Goal: Task Accomplishment & Management: Manage account settings

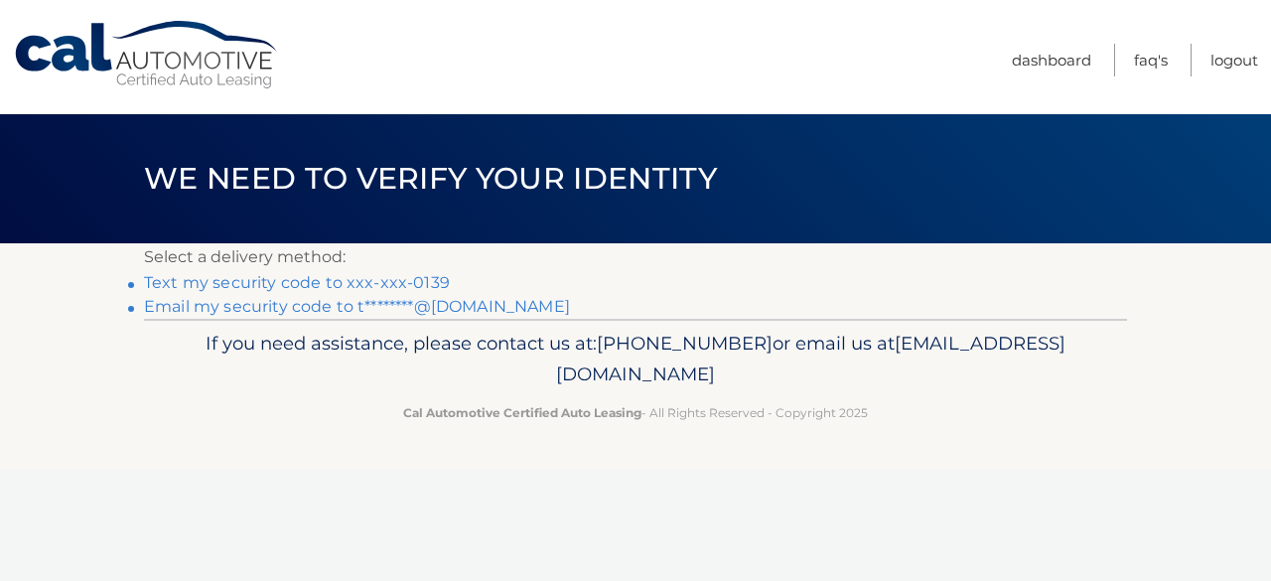
click at [449, 309] on link "Email my security code to t********@yahoo.com" at bounding box center [357, 306] width 426 height 19
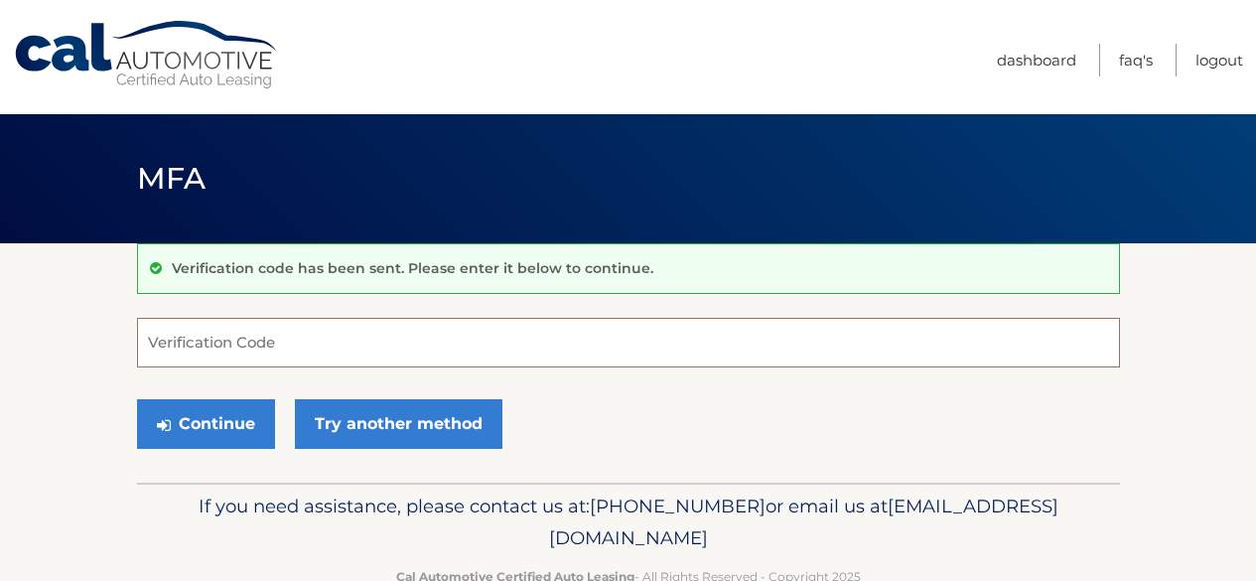
click at [442, 327] on input "Verification Code" at bounding box center [628, 343] width 983 height 50
click at [370, 334] on input "Verification Code" at bounding box center [628, 343] width 983 height 50
type input "229014"
click at [690, 424] on div "Continue Try another method" at bounding box center [628, 425] width 983 height 68
click at [504, 353] on input "229014" at bounding box center [628, 343] width 983 height 50
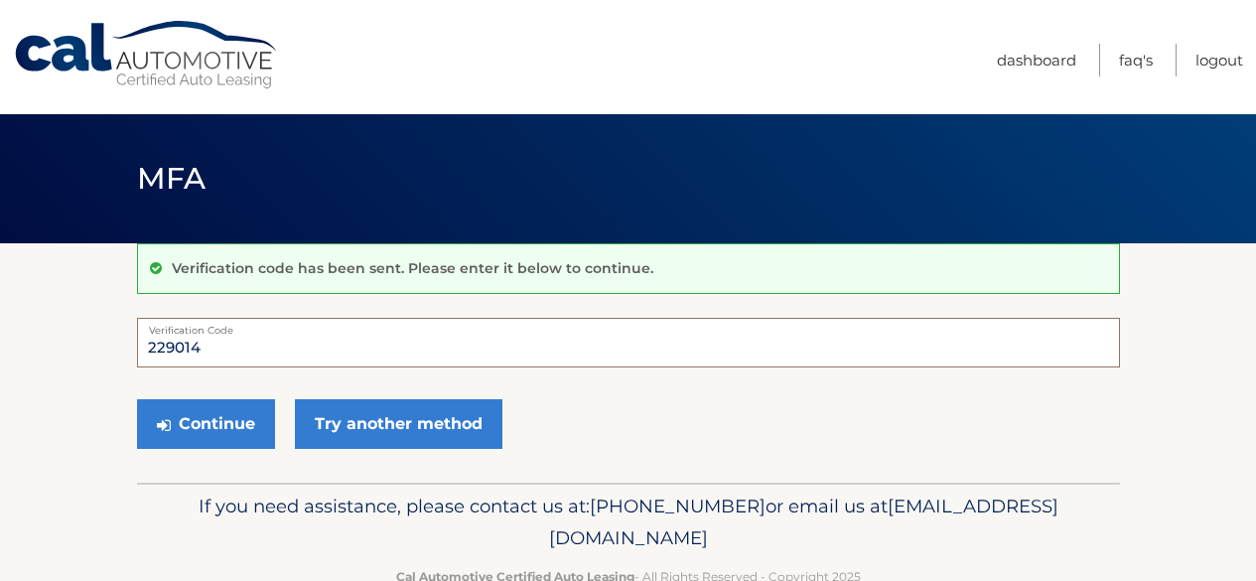
click at [137, 399] on button "Continue" at bounding box center [206, 424] width 138 height 50
click at [603, 405] on div "Continue Try another method" at bounding box center [628, 425] width 983 height 68
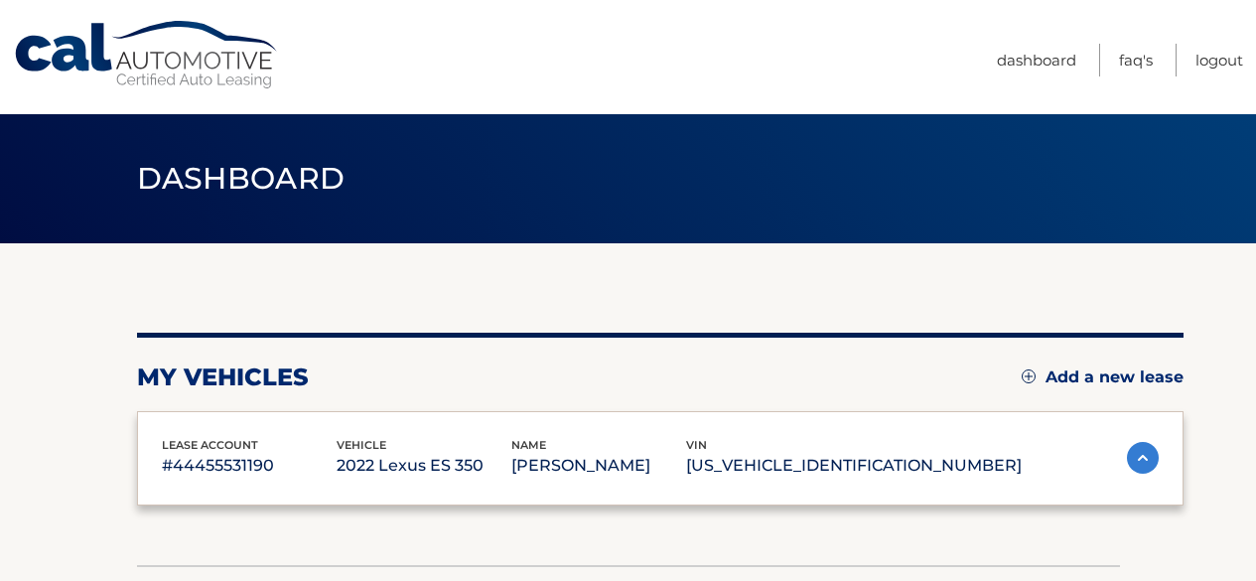
drag, startPoint x: 0, startPoint y: 0, endPoint x: 218, endPoint y: 424, distance: 476.8
click at [218, 424] on div "lease account #44455531190 vehicle 2022 Lexus ES 350 name TINA MAJAROS vin 58AD…" at bounding box center [660, 458] width 1046 height 95
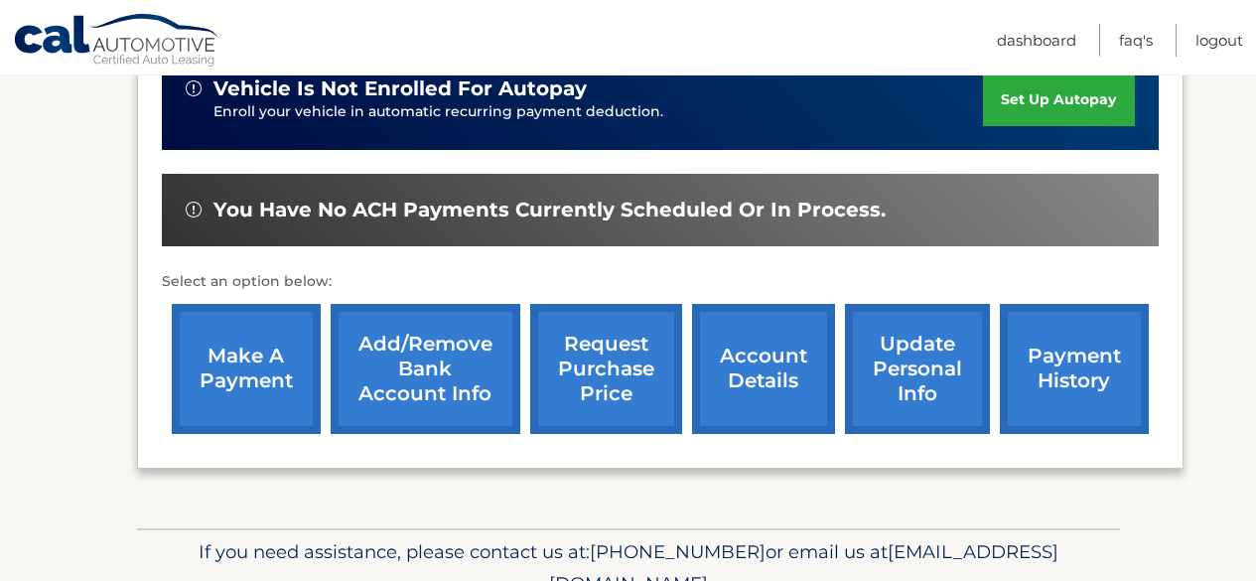
scroll to position [695, 0]
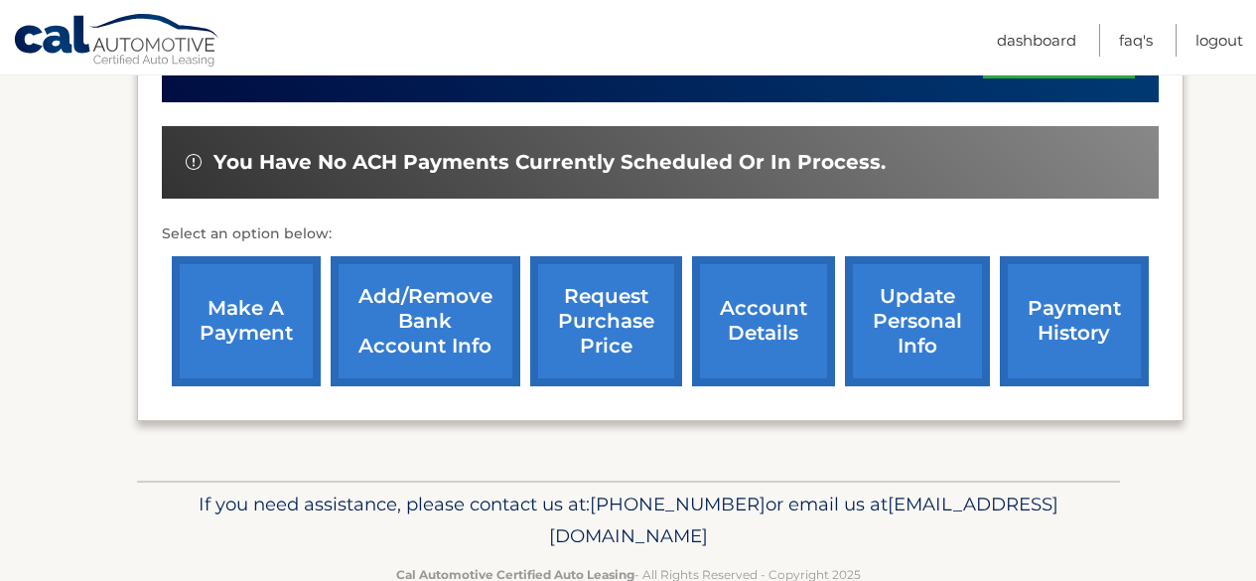
click at [255, 318] on link "make a payment" at bounding box center [246, 321] width 149 height 130
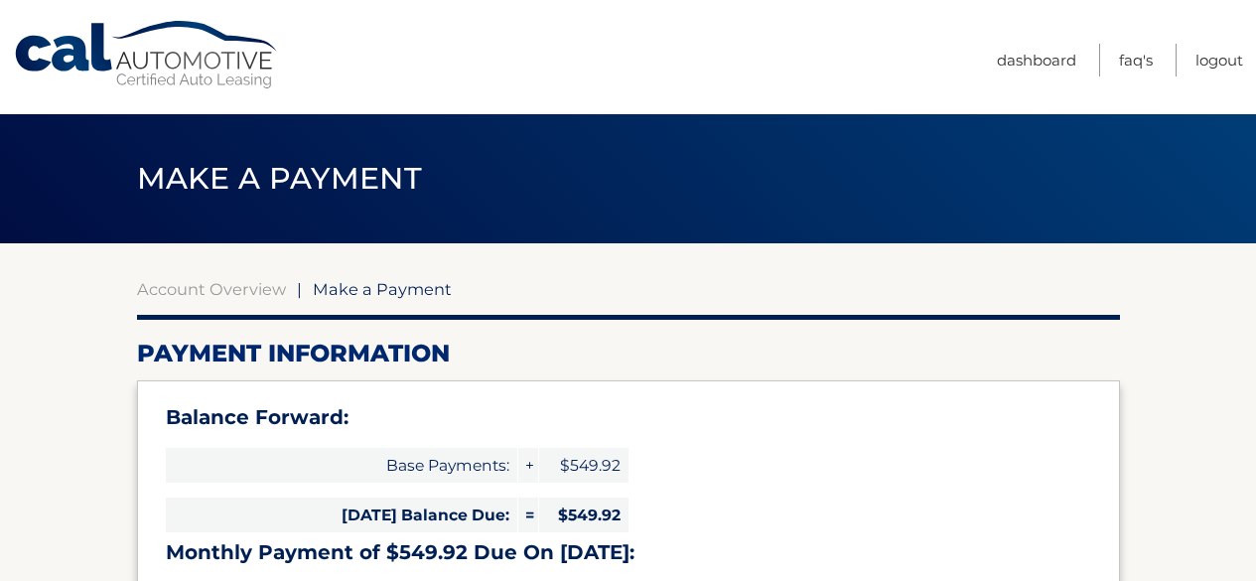
select select "MjhhOGQwNmUtOWVlMC00ZmVmLTllYzktMGM2ZDQ1MTY0NzA4"
click at [209, 280] on link "Account Overview" at bounding box center [211, 289] width 149 height 20
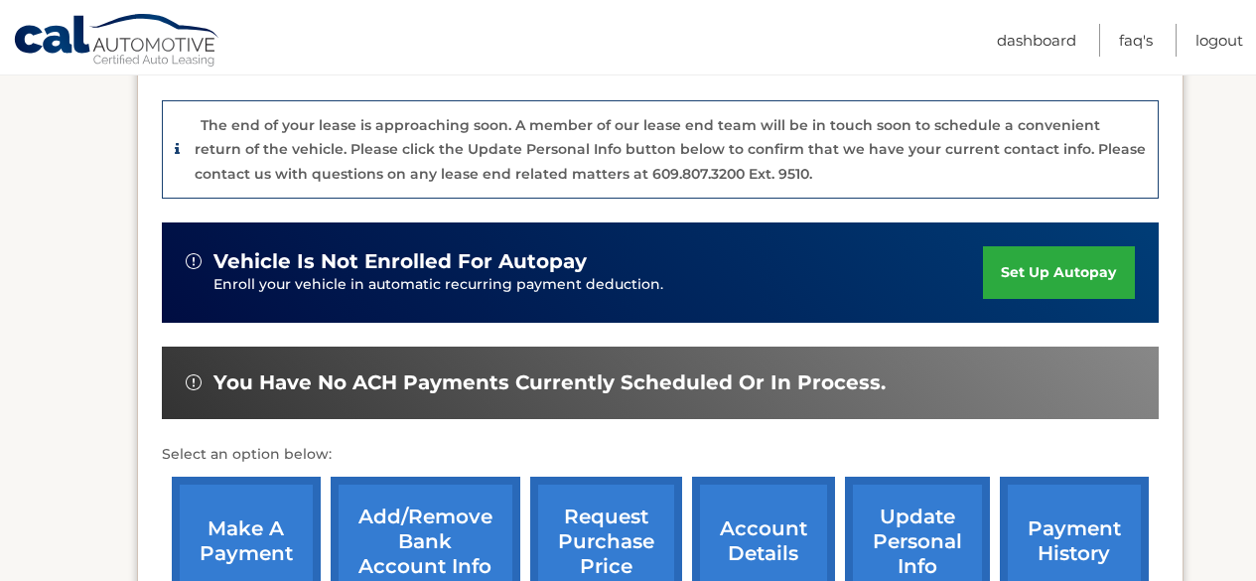
scroll to position [596, 0]
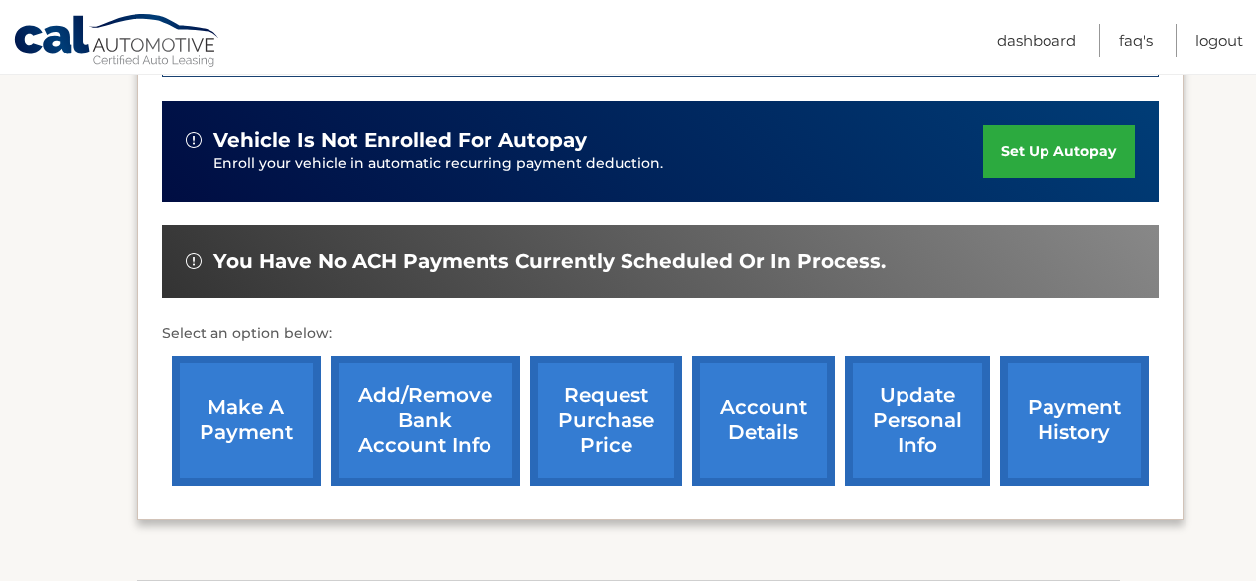
click at [781, 449] on link "account details" at bounding box center [763, 420] width 143 height 130
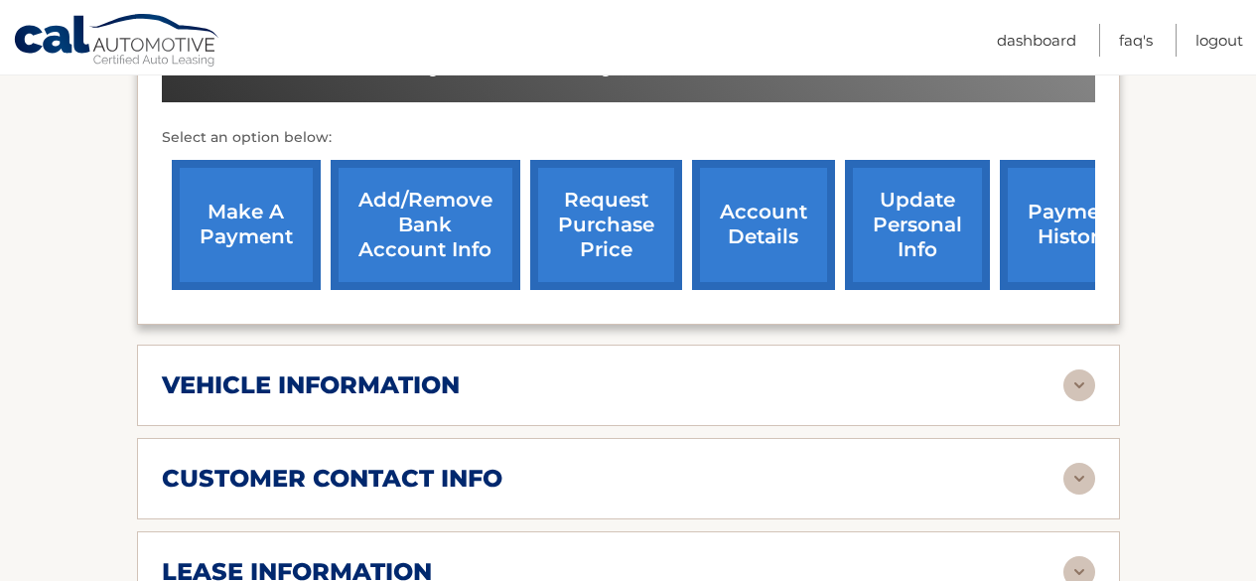
scroll to position [893, 0]
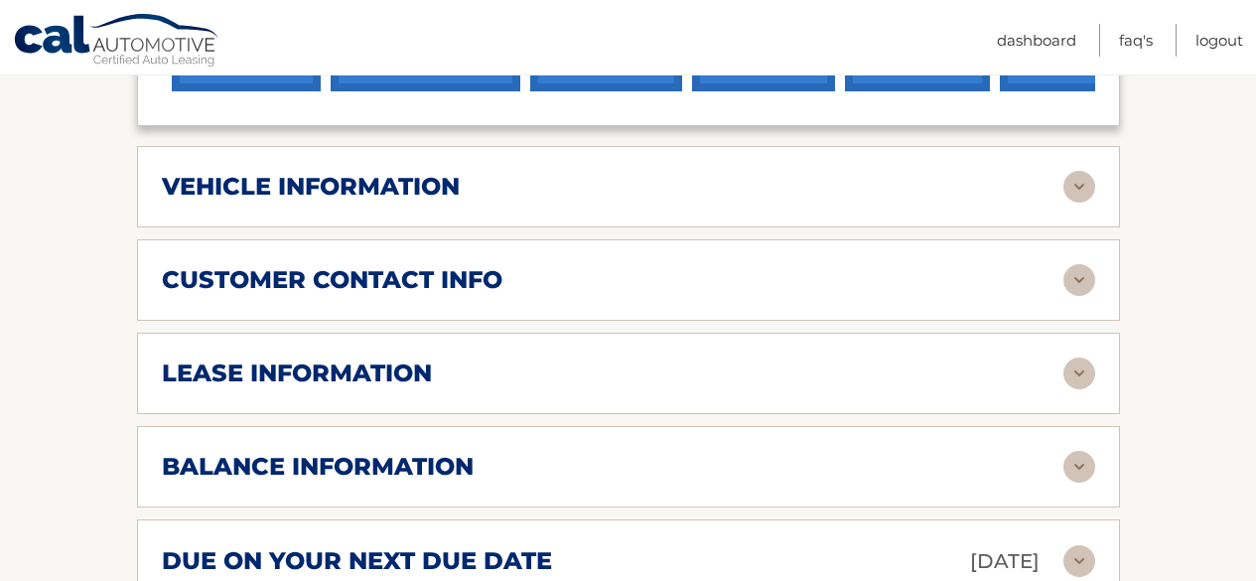
click at [1081, 374] on img at bounding box center [1079, 373] width 32 height 32
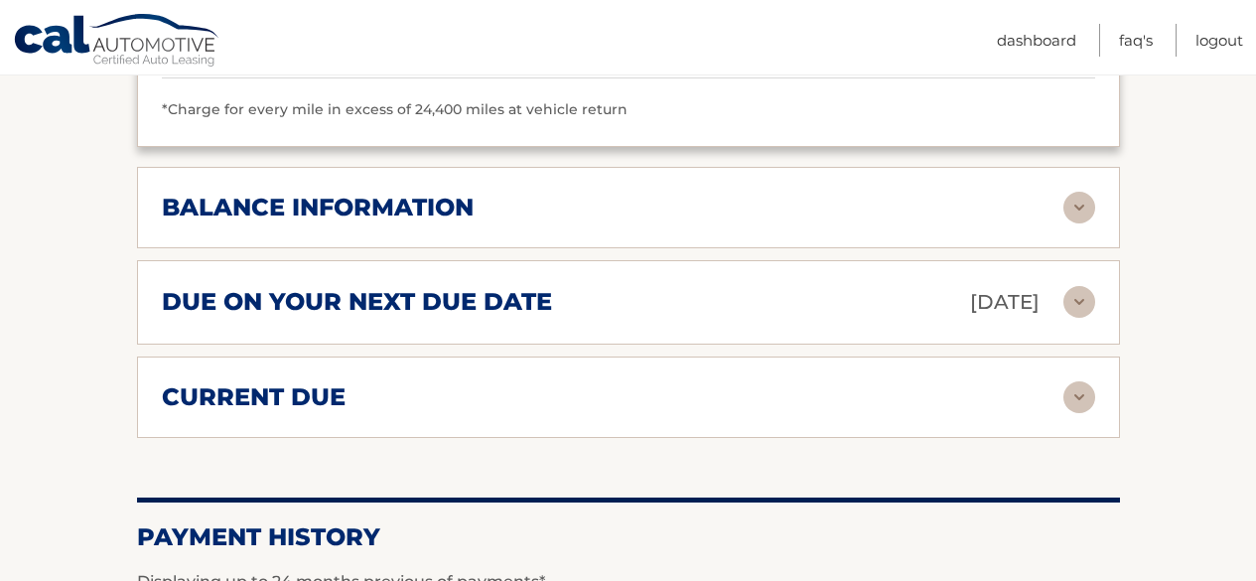
scroll to position [1588, 0]
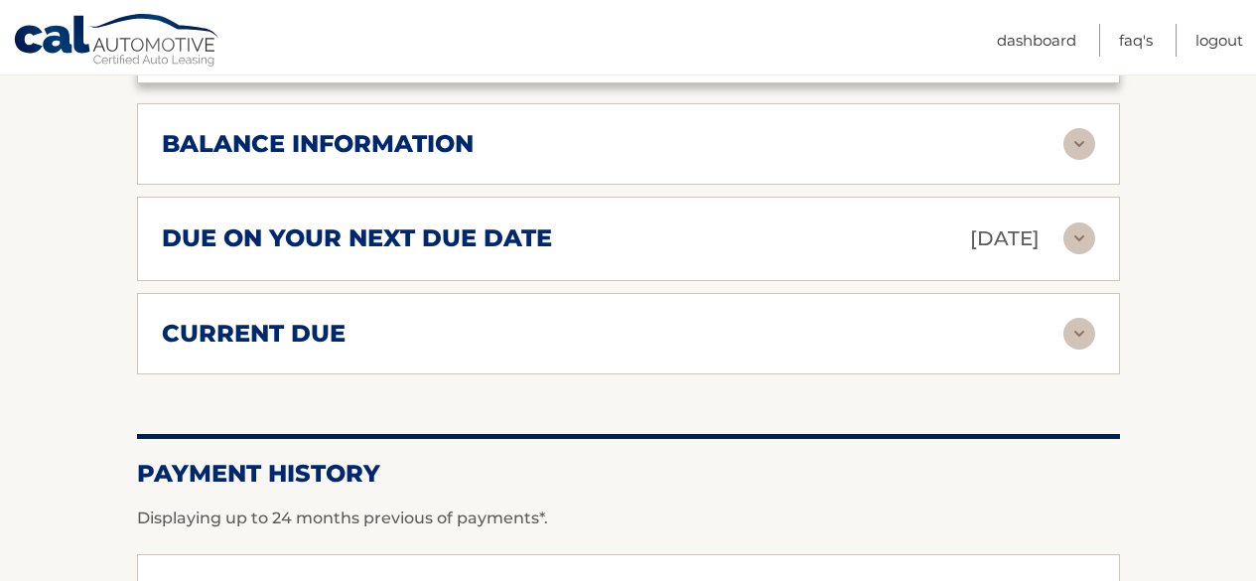
click at [1082, 234] on img at bounding box center [1079, 238] width 32 height 32
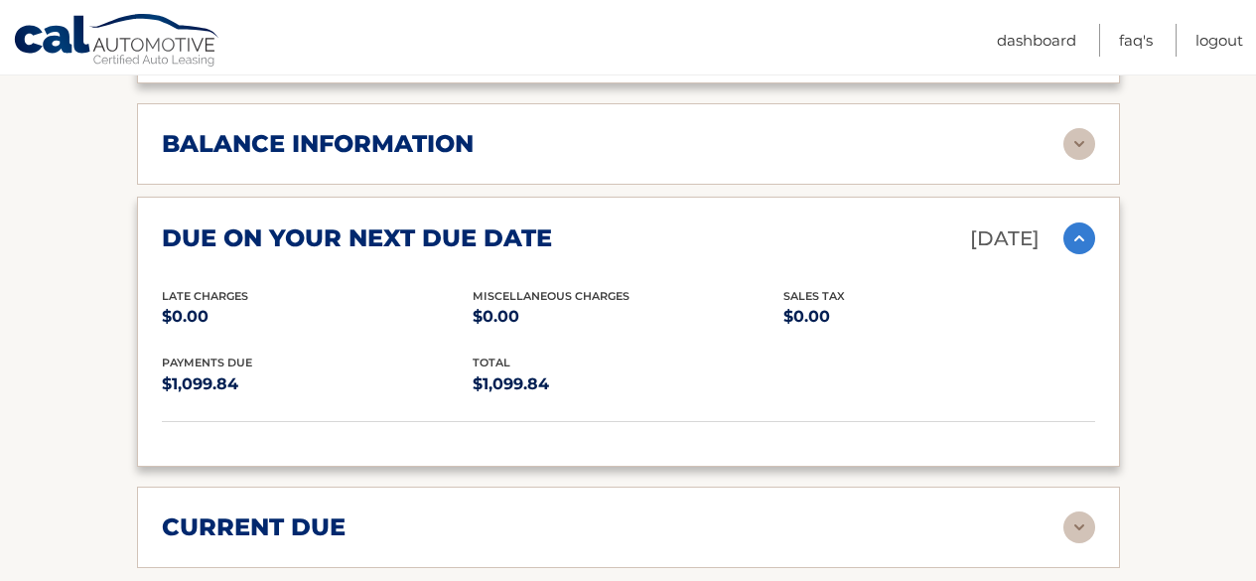
click at [1082, 234] on img at bounding box center [1079, 238] width 32 height 32
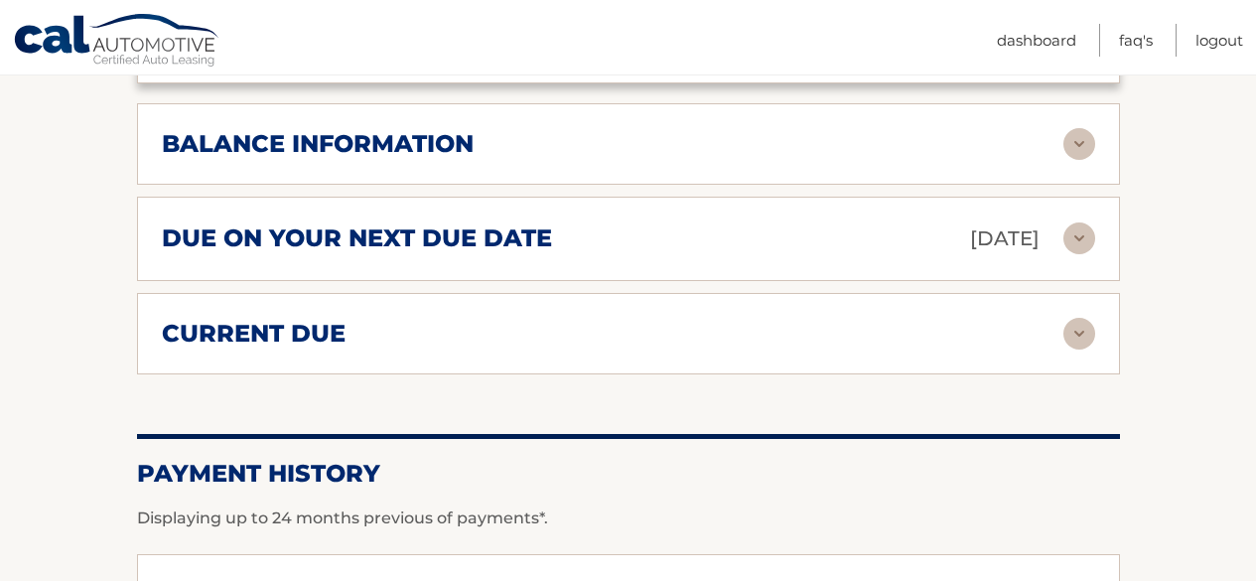
click at [1070, 143] on img at bounding box center [1079, 144] width 32 height 32
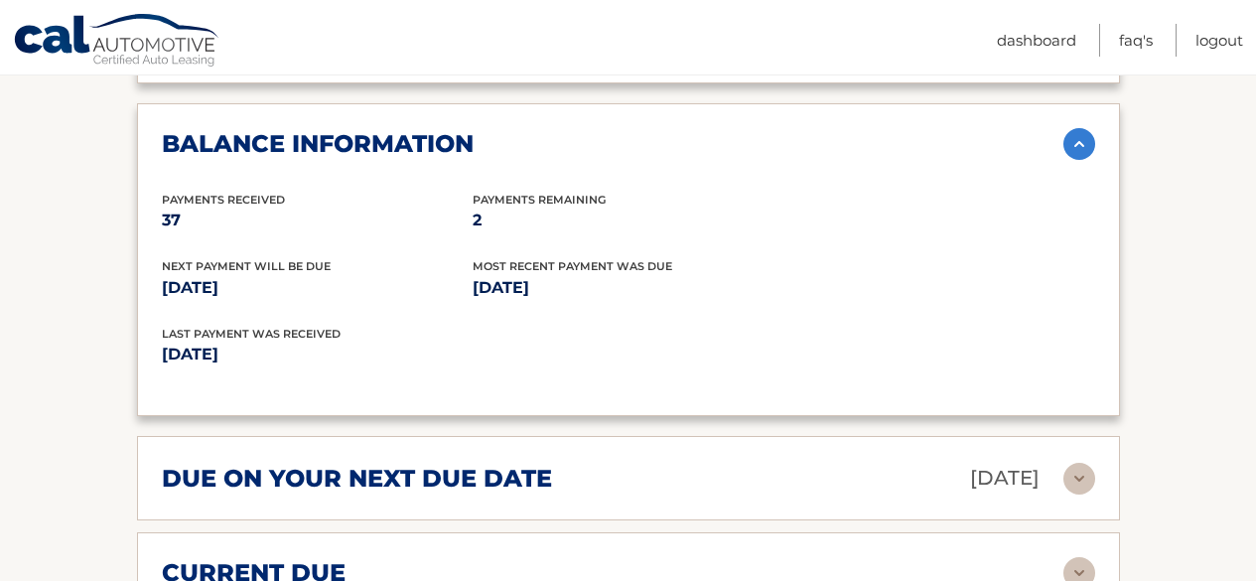
click at [1077, 143] on img at bounding box center [1079, 144] width 32 height 32
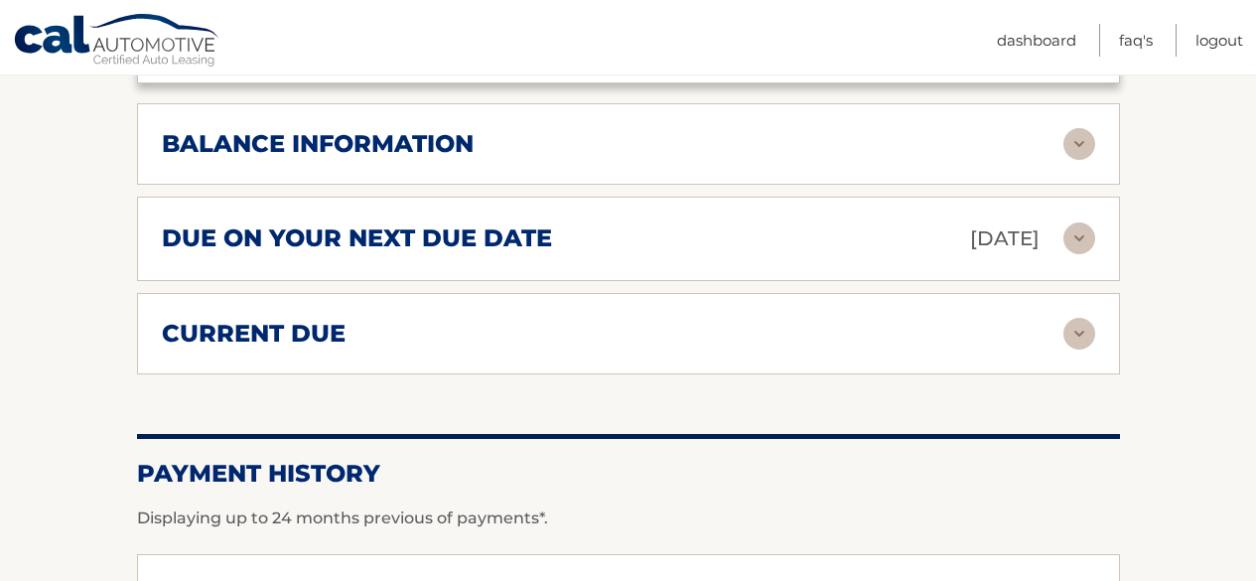
scroll to position [1688, 0]
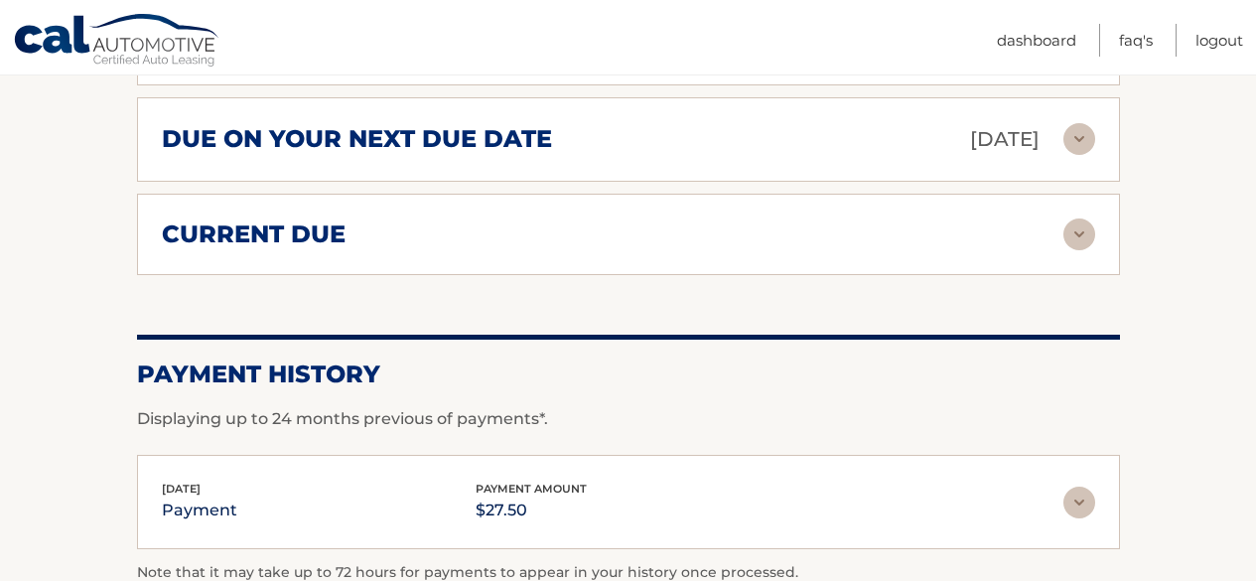
click at [1082, 233] on img at bounding box center [1079, 234] width 32 height 32
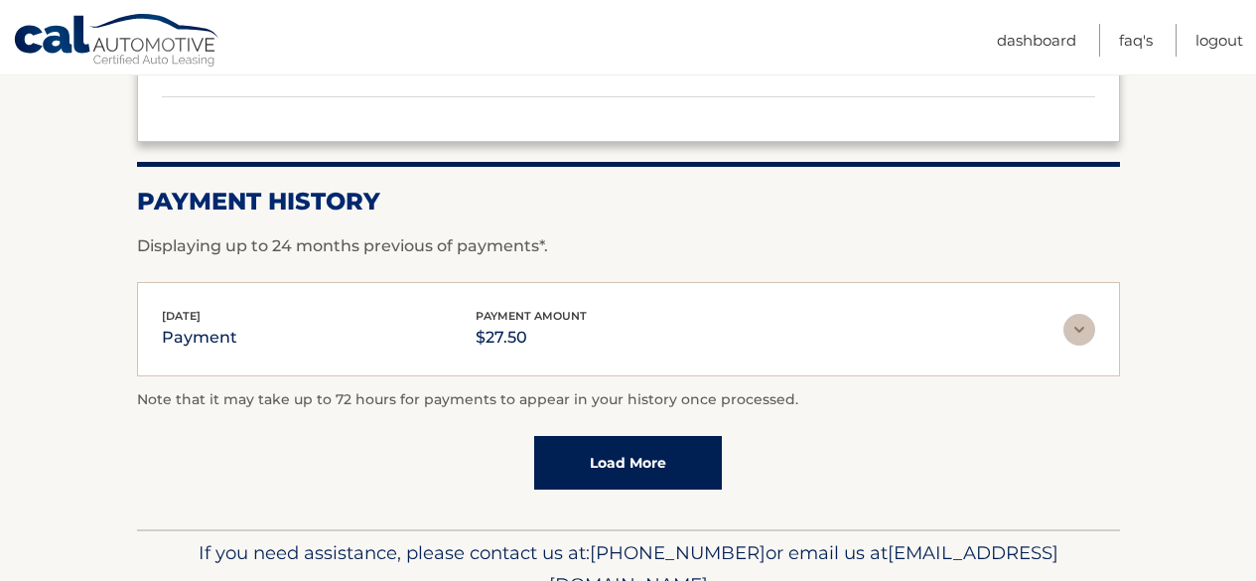
scroll to position [1907, 0]
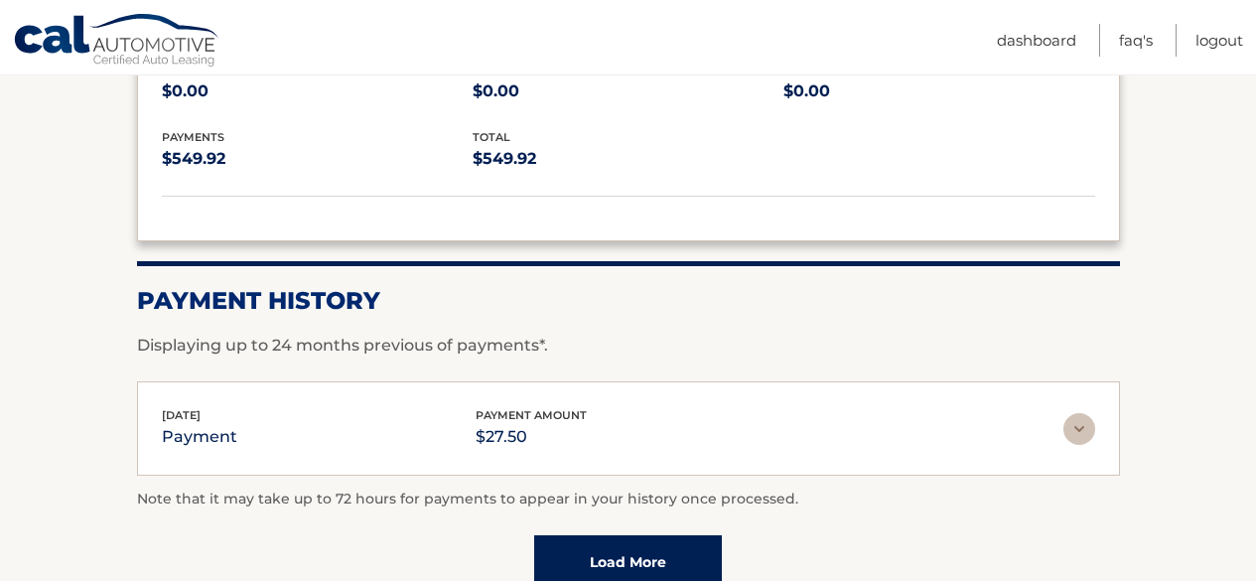
click at [1074, 436] on img at bounding box center [1079, 429] width 32 height 32
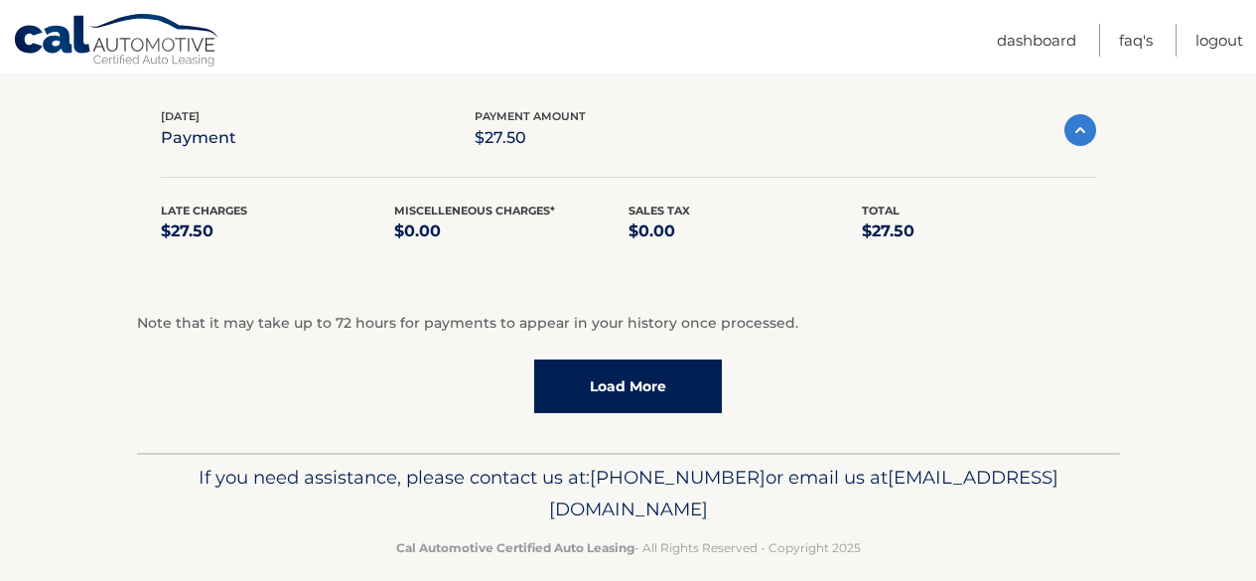
scroll to position [2228, 0]
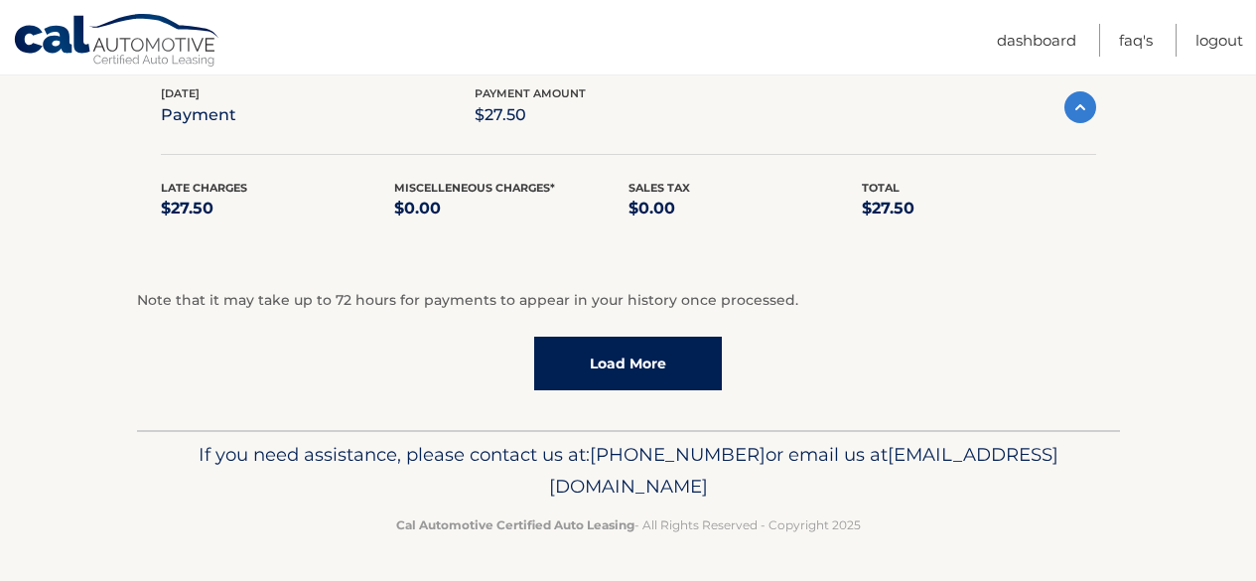
click at [684, 368] on link "Load More" at bounding box center [628, 364] width 188 height 54
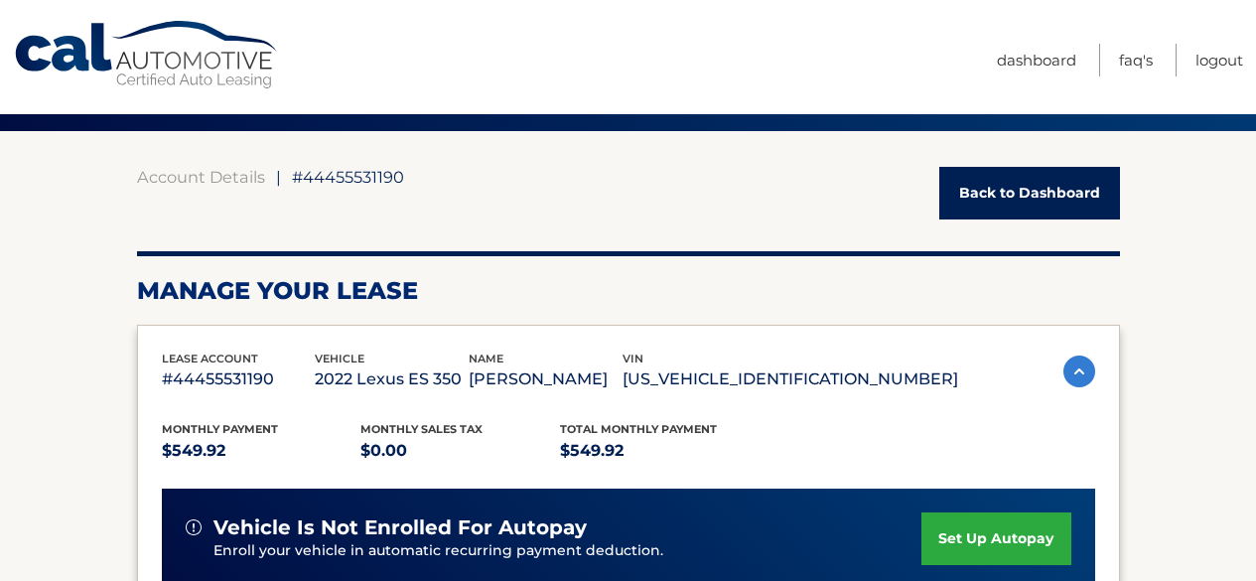
scroll to position [0, 0]
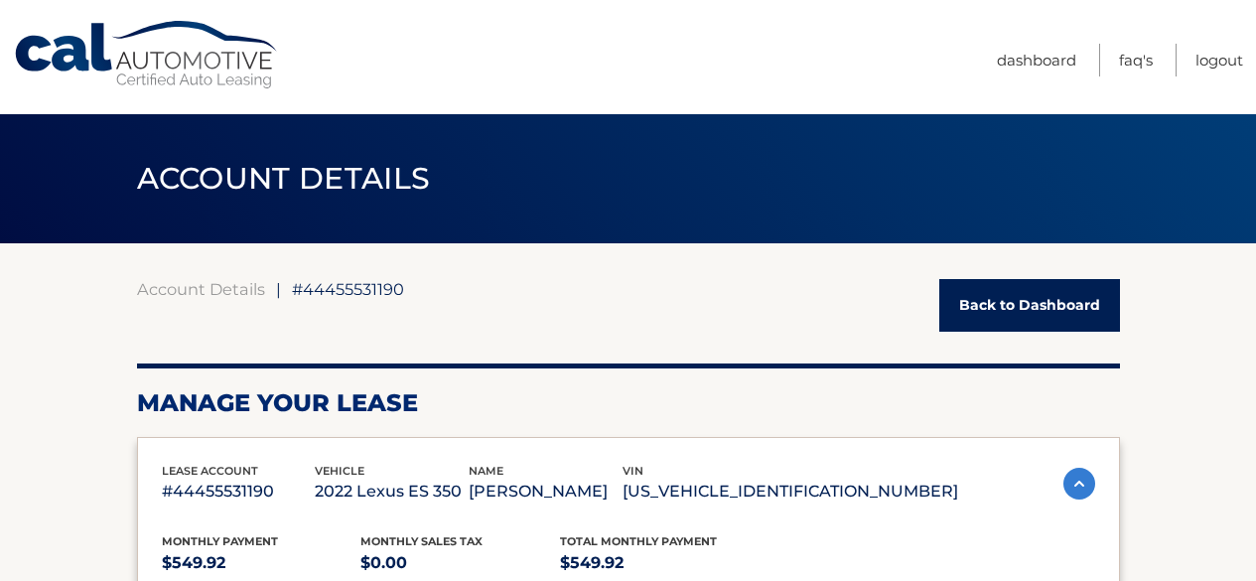
click at [1059, 309] on link "Back to Dashboard" at bounding box center [1029, 305] width 181 height 53
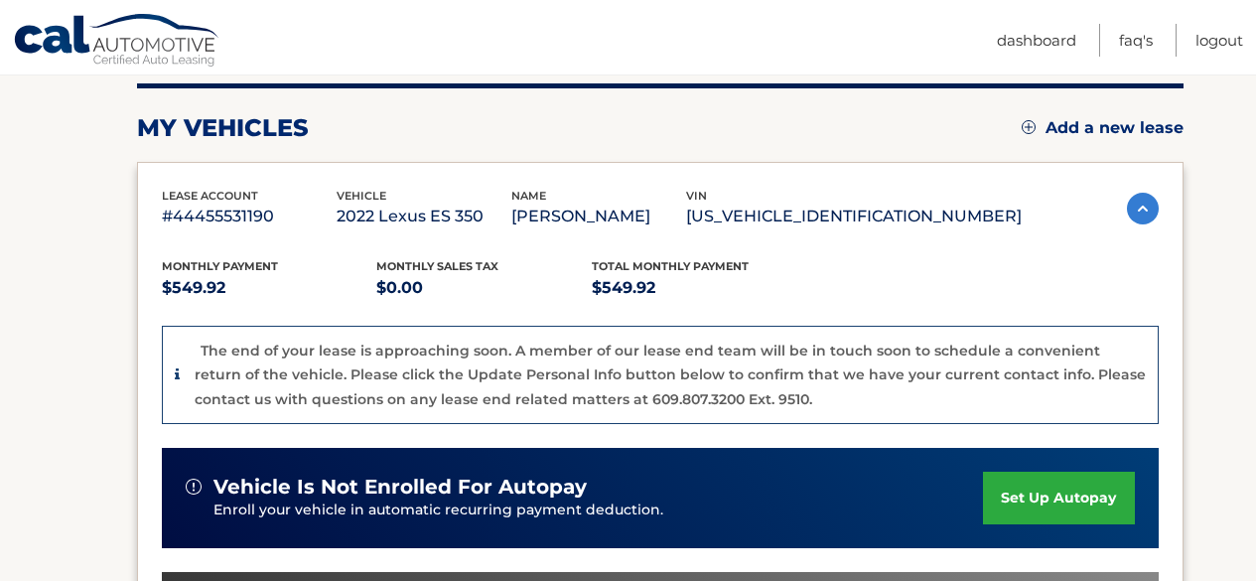
scroll to position [150, 0]
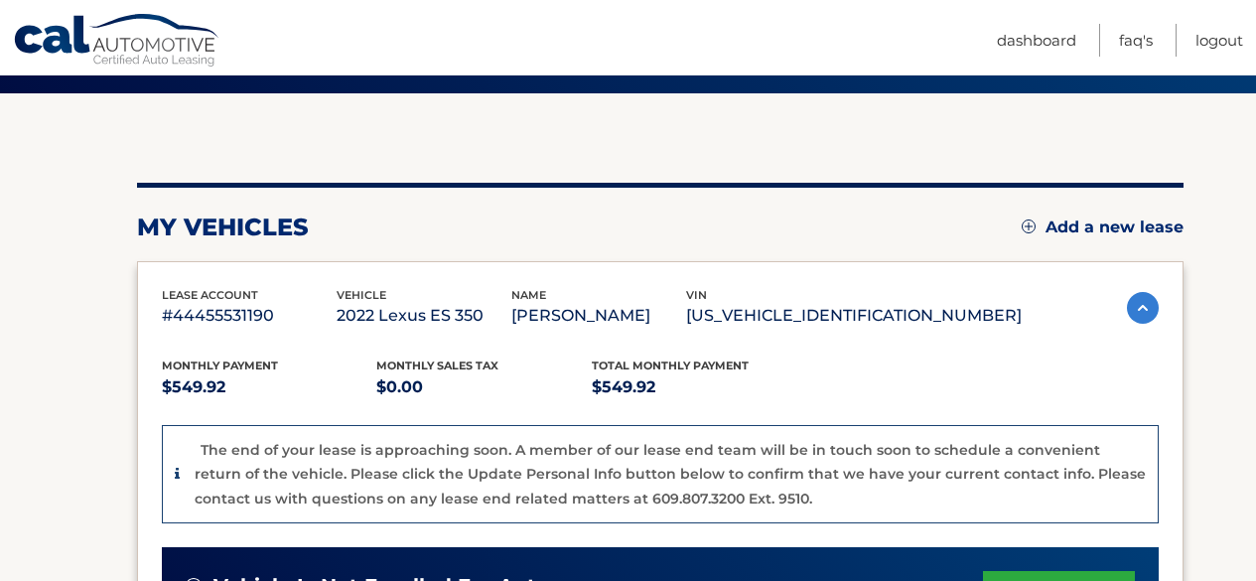
click at [1136, 299] on img at bounding box center [1143, 308] width 32 height 32
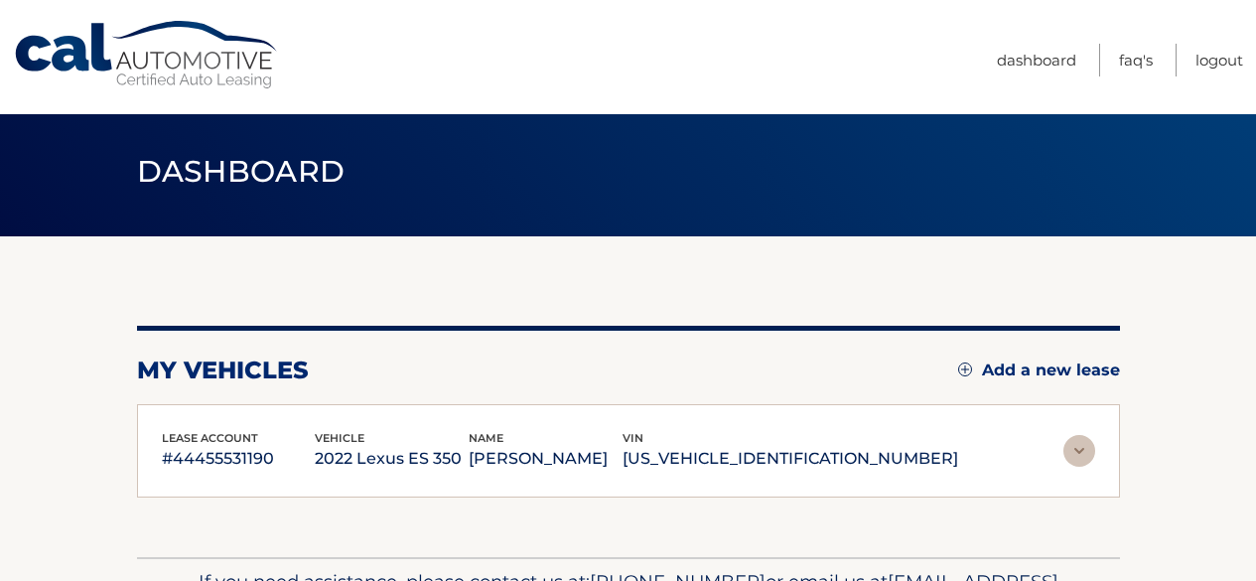
scroll to position [0, 0]
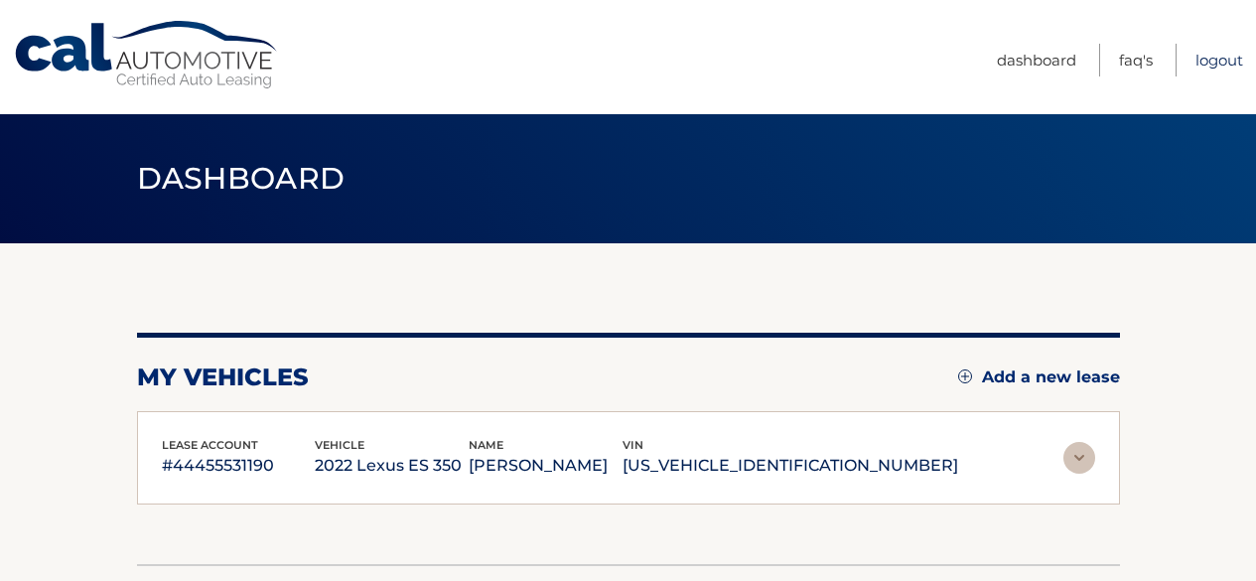
click at [1202, 51] on link "Logout" at bounding box center [1219, 60] width 48 height 33
